Goal: Task Accomplishment & Management: Manage account settings

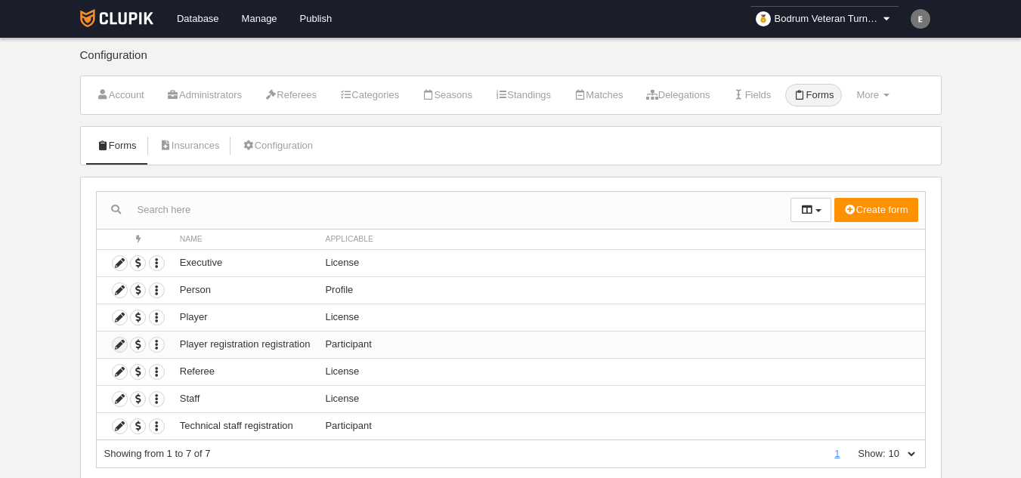
click at [113, 349] on icon at bounding box center [120, 345] width 14 height 14
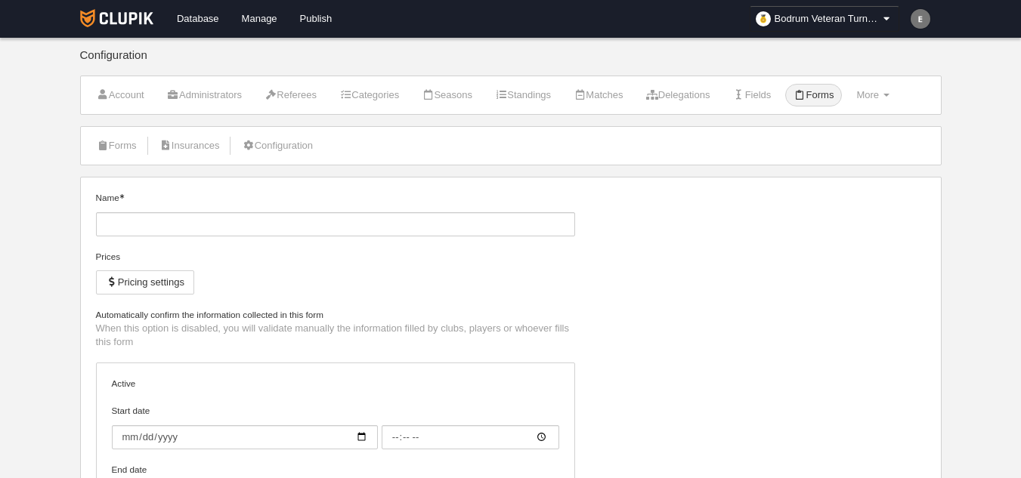
type input "Player registration registration"
checkbox input "true"
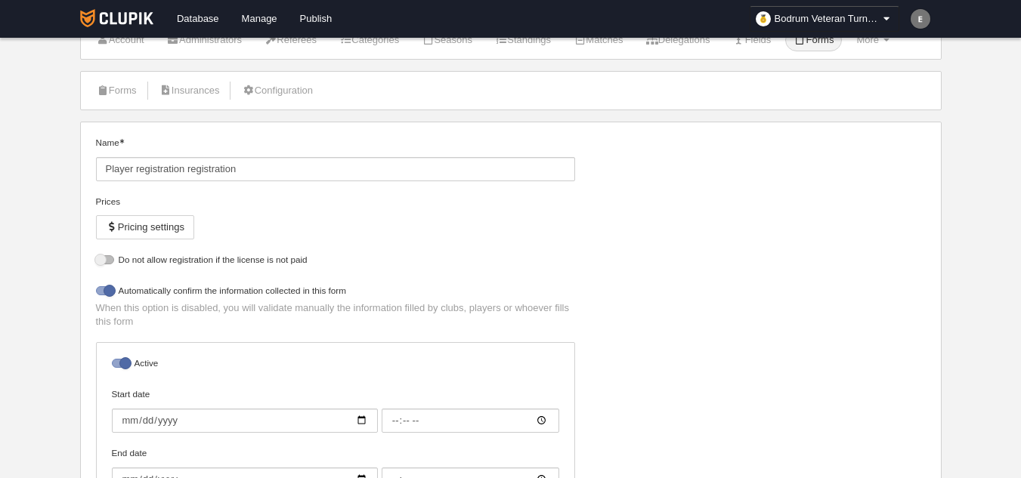
select select "selected"
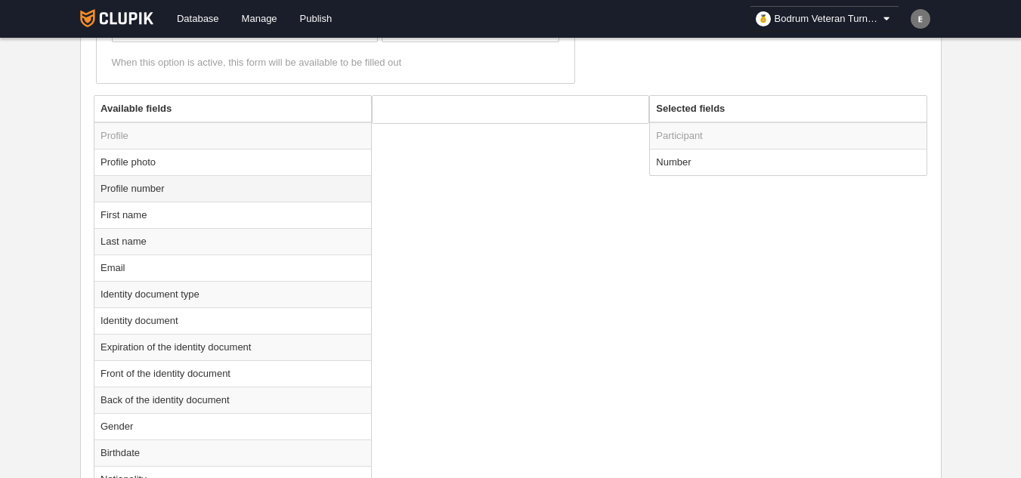
scroll to position [751, 0]
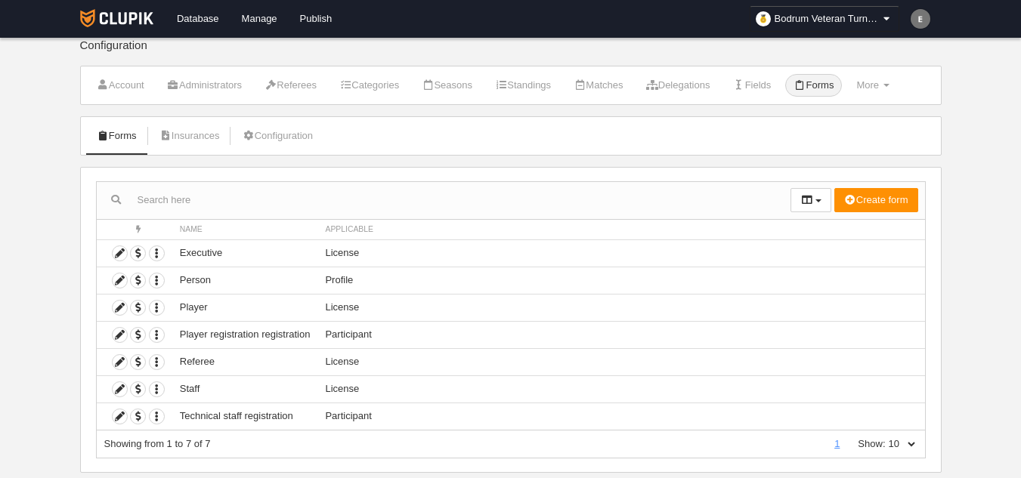
scroll to position [43, 0]
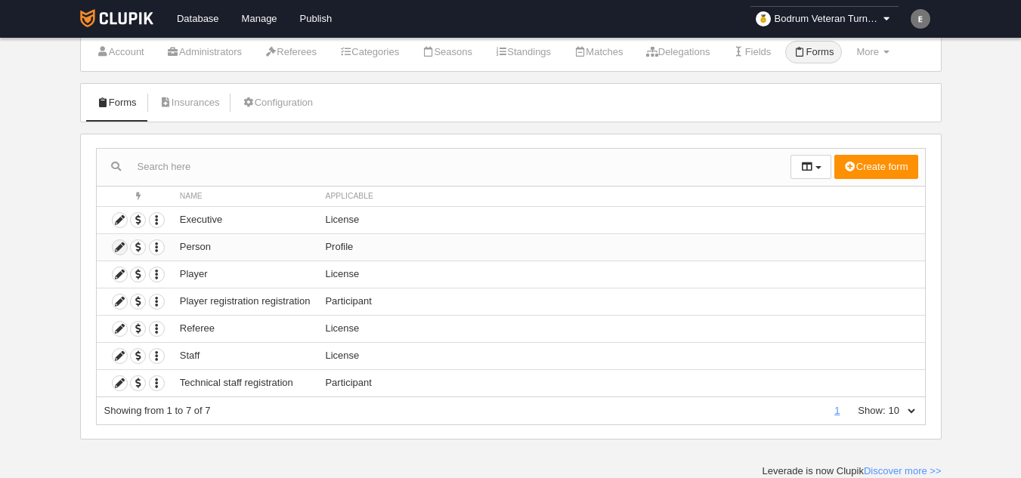
click at [119, 245] on icon at bounding box center [120, 247] width 14 height 14
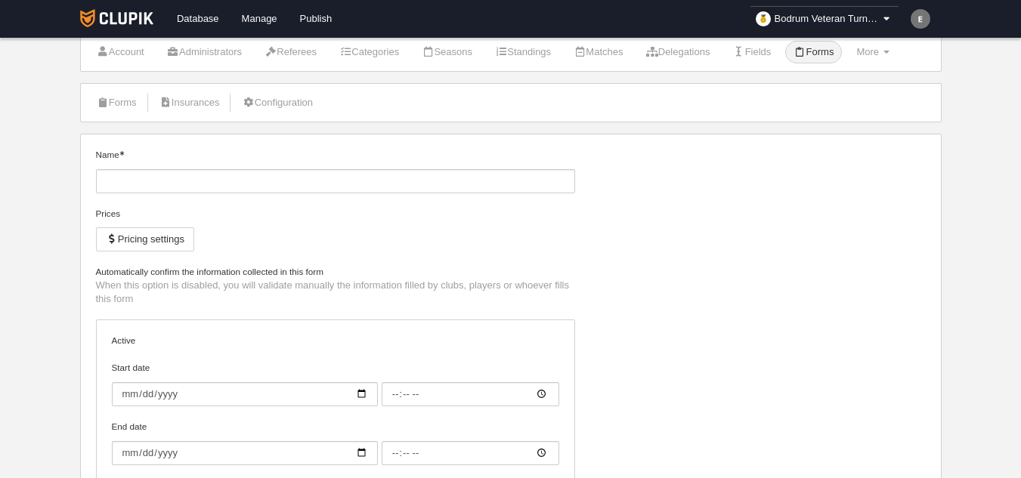
type input "Person"
checkbox input "true"
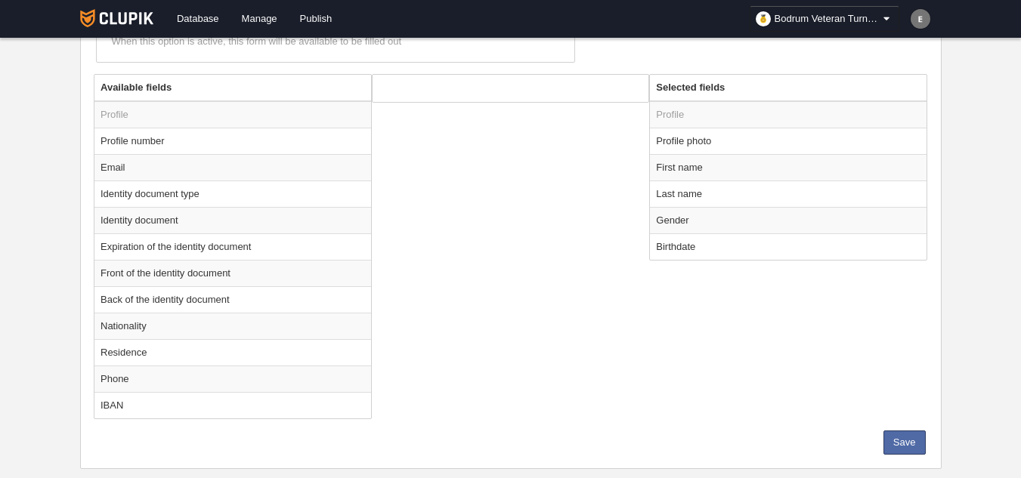
scroll to position [496, 0]
click at [200, 214] on td "Identity document" at bounding box center [232, 218] width 277 height 26
radio input "true"
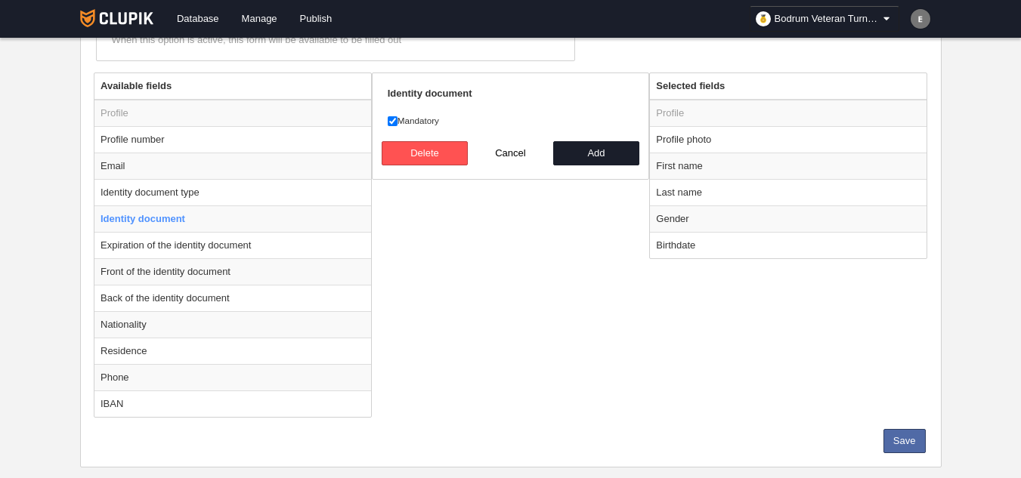
click at [437, 117] on label "Mandatory" at bounding box center [511, 121] width 246 height 14
click at [397, 117] on input "Mandatory" at bounding box center [393, 121] width 10 height 10
checkbox input "false"
click at [590, 155] on button "Add" at bounding box center [596, 153] width 86 height 24
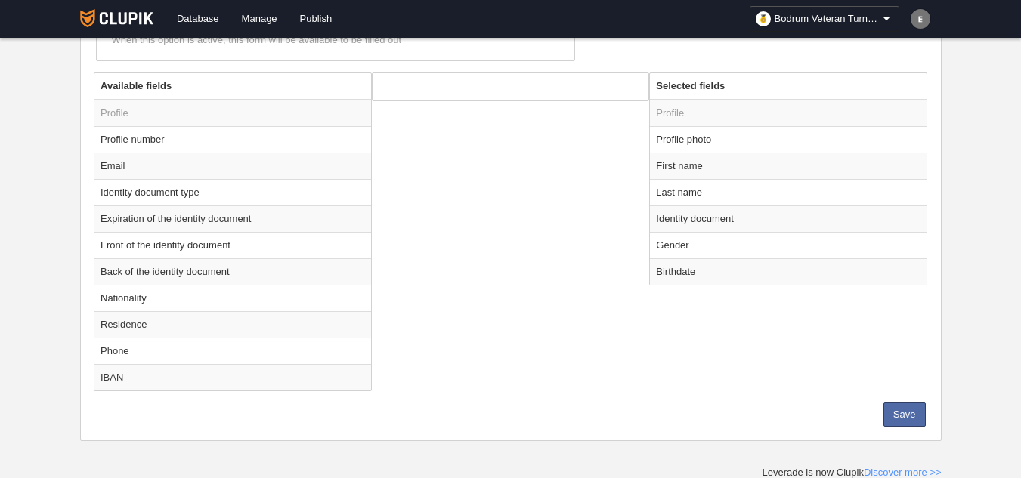
radio input "false"
click at [901, 415] on button "Save" at bounding box center [904, 415] width 42 height 24
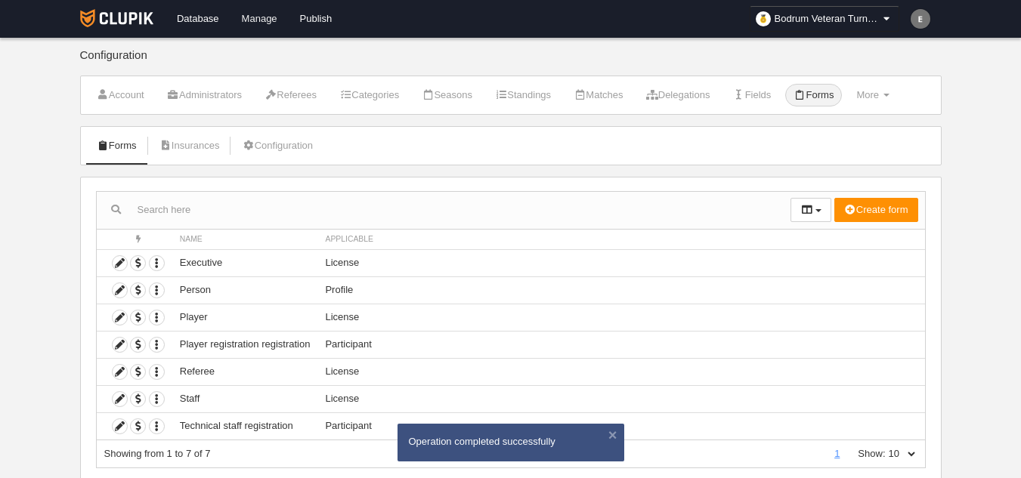
click at [268, 14] on link "Manage" at bounding box center [259, 19] width 58 height 38
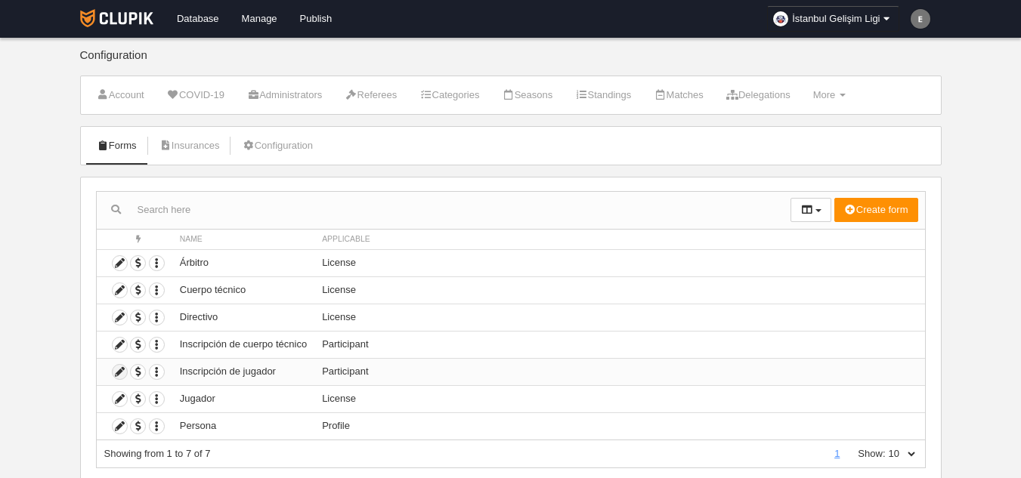
click at [119, 370] on icon at bounding box center [120, 372] width 14 height 14
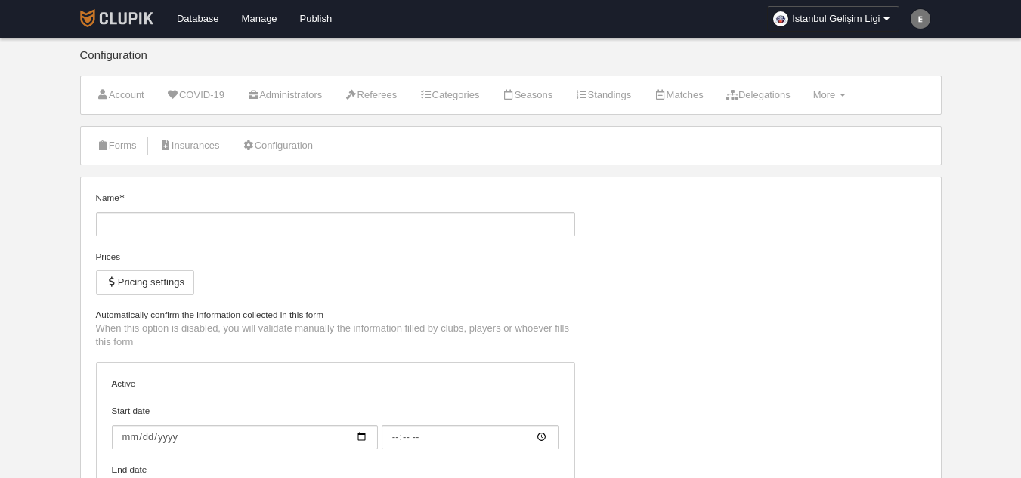
type input "Inscripción de jugador"
checkbox input "true"
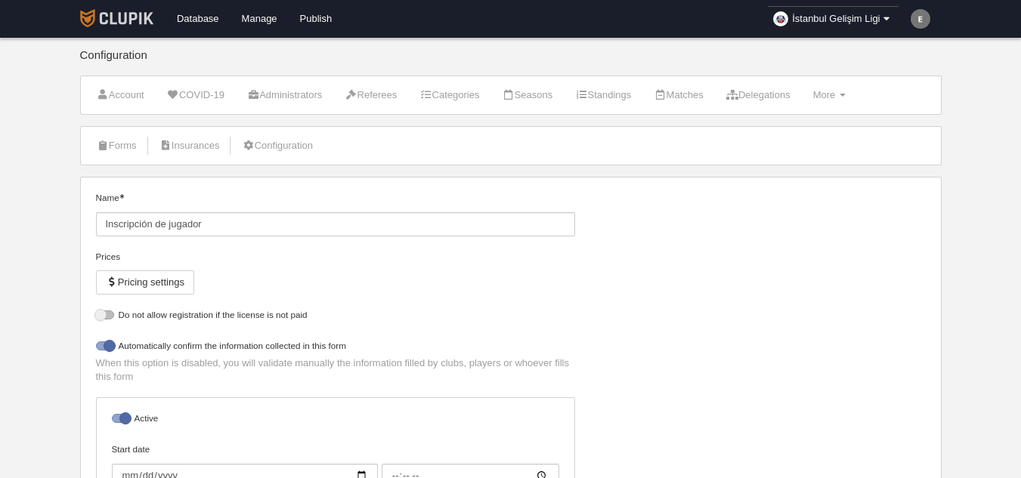
select select "selected"
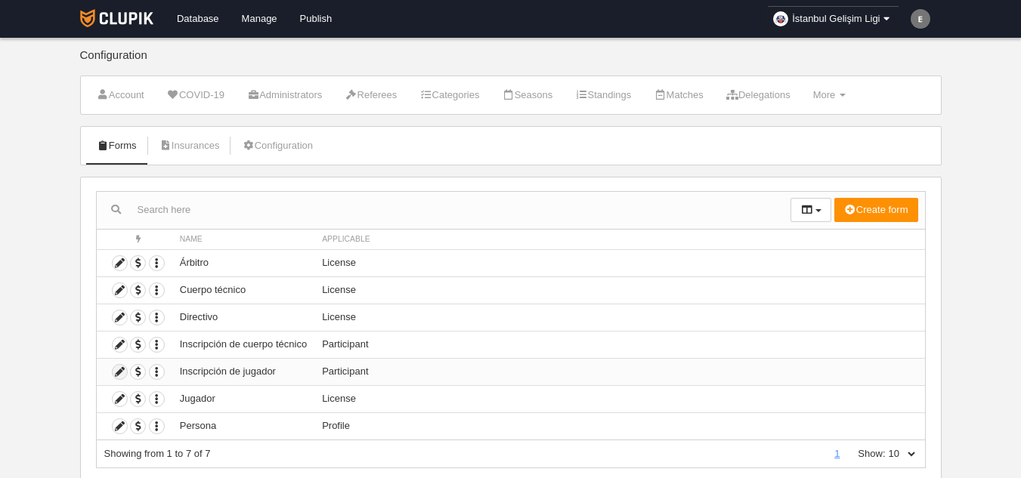
click at [115, 371] on icon at bounding box center [120, 372] width 14 height 14
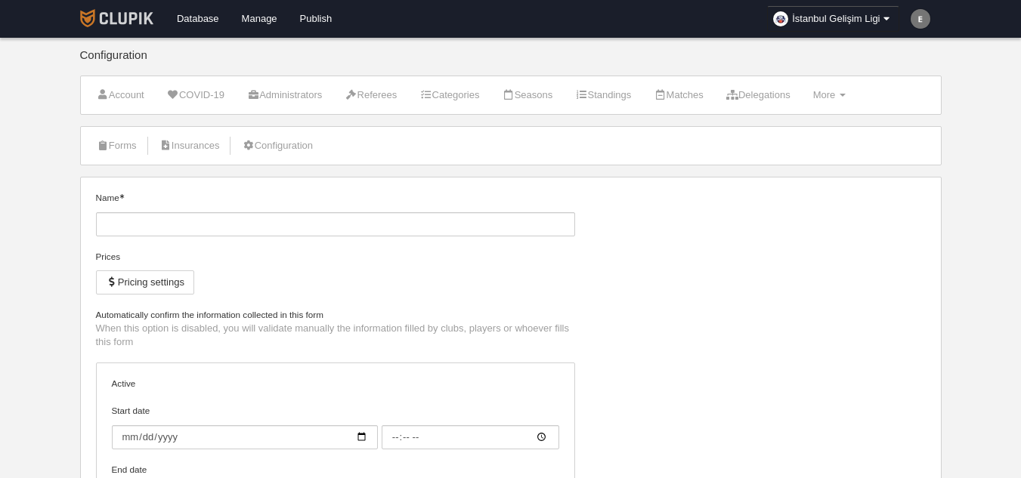
type input "Inscripción de jugador"
checkbox input "true"
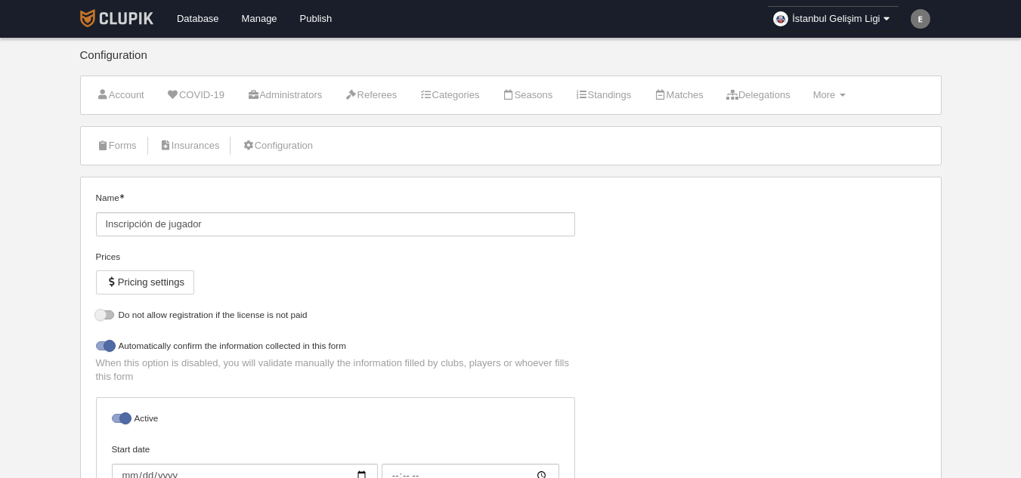
select select "selected"
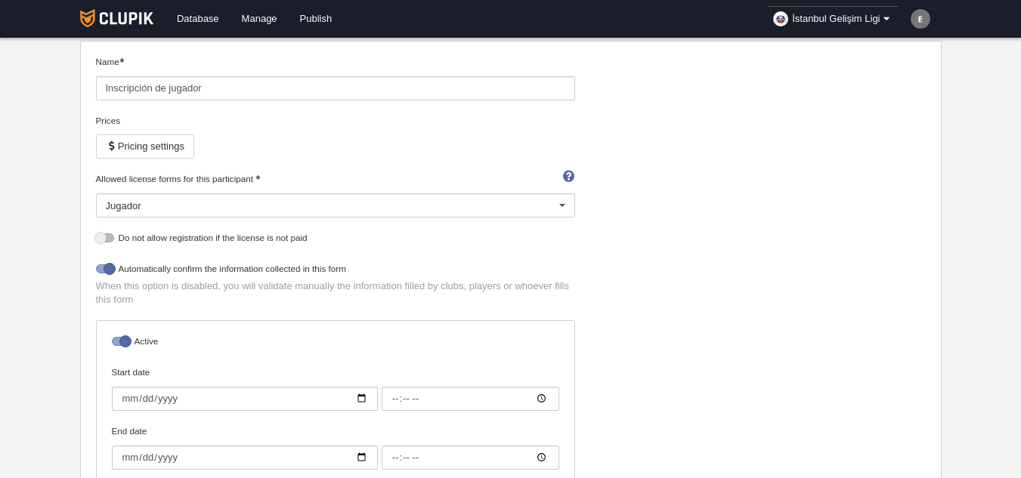
scroll to position [453, 0]
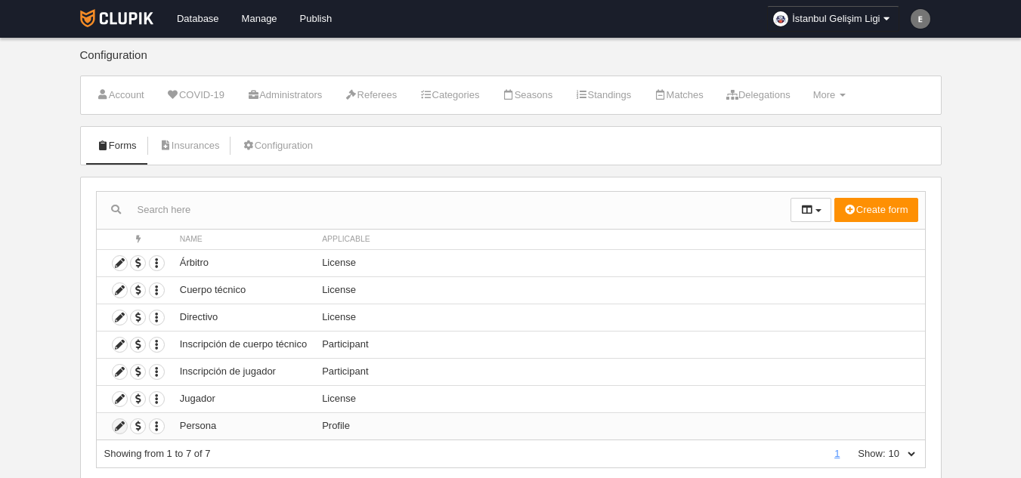
click at [115, 429] on icon at bounding box center [120, 426] width 14 height 14
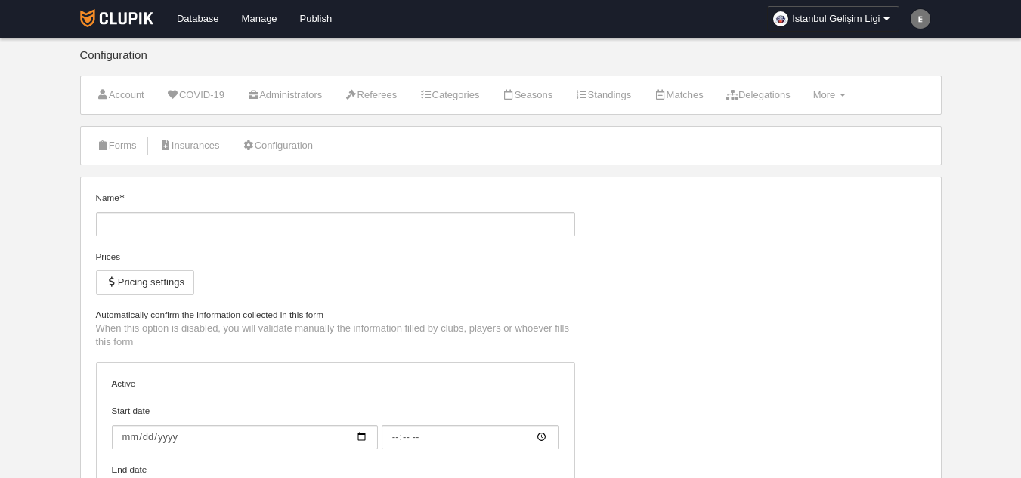
type input "Persona"
checkbox input "true"
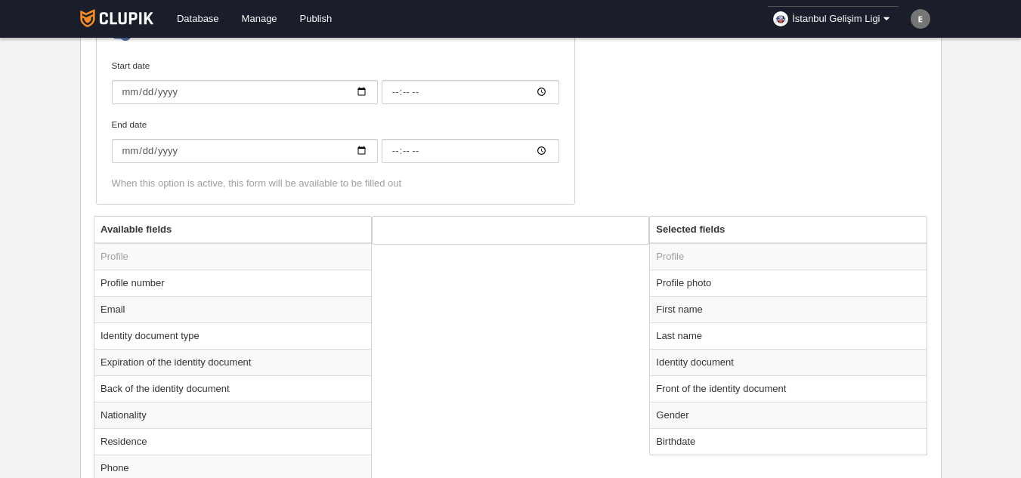
scroll to position [434, 0]
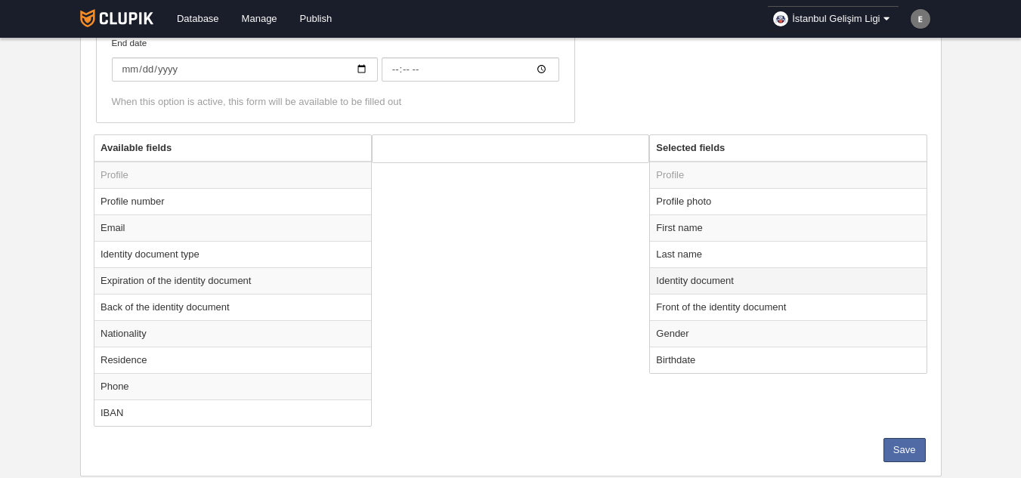
click at [695, 282] on td "Identity document" at bounding box center [788, 280] width 277 height 26
radio input "true"
